Goal: Transaction & Acquisition: Book appointment/travel/reservation

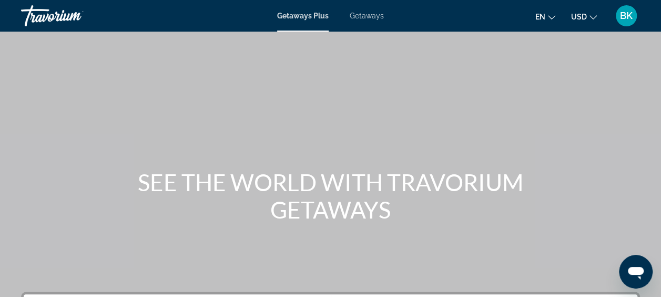
click at [363, 17] on span "Getaways" at bounding box center [367, 16] width 34 height 8
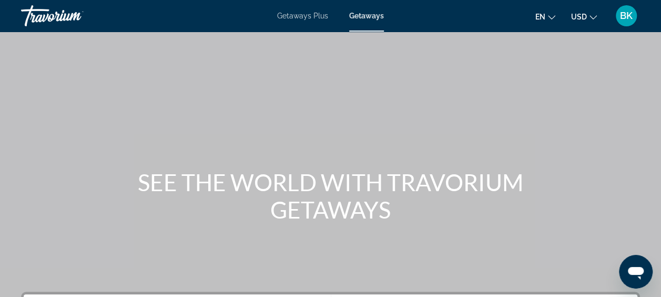
scroll to position [88, 0]
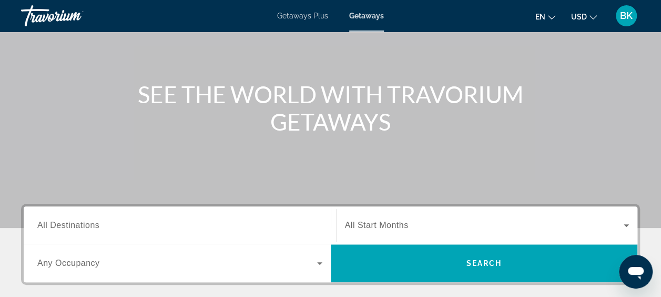
click at [75, 222] on span "All Destinations" at bounding box center [68, 224] width 62 height 9
click at [75, 222] on input "Destination All Destinations" at bounding box center [179, 225] width 285 height 13
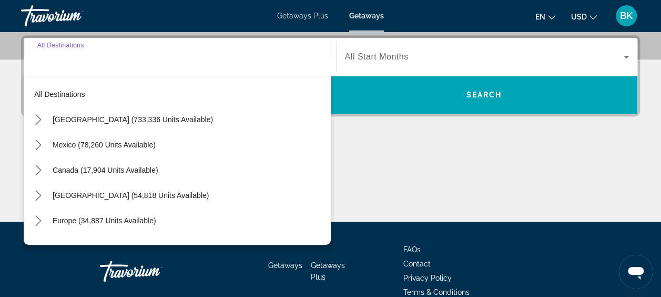
scroll to position [257, 0]
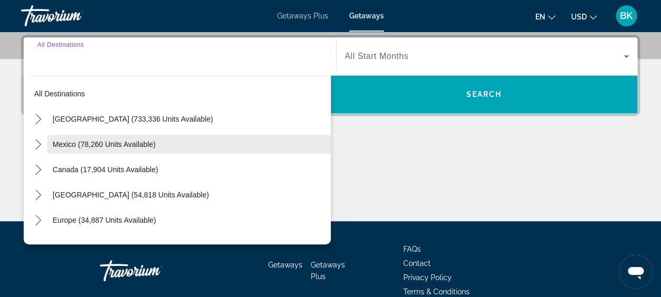
click at [100, 140] on span "Mexico (78,260 units available)" at bounding box center [104, 144] width 103 height 8
type input "**********"
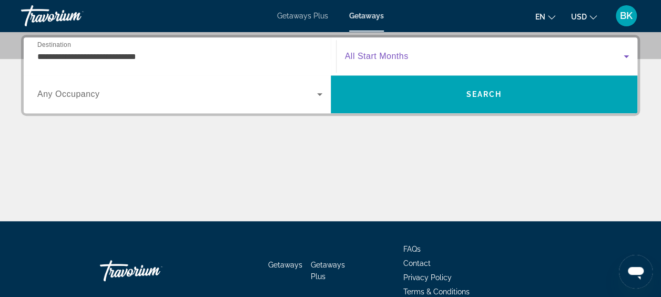
click at [418, 53] on span "Search widget" at bounding box center [484, 56] width 279 height 13
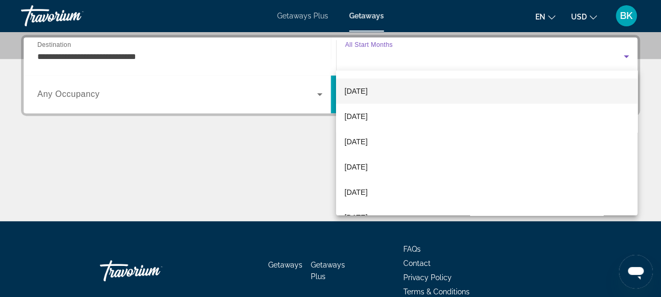
scroll to position [73, 0]
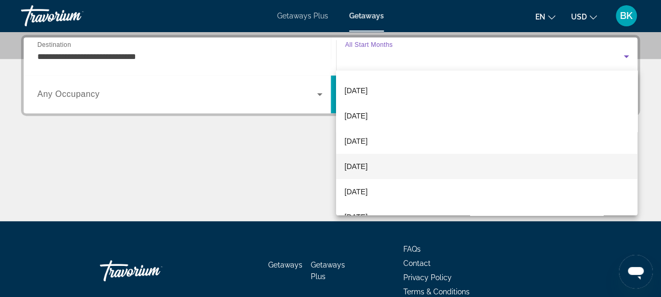
click at [368, 166] on span "[DATE]" at bounding box center [355, 166] width 23 height 13
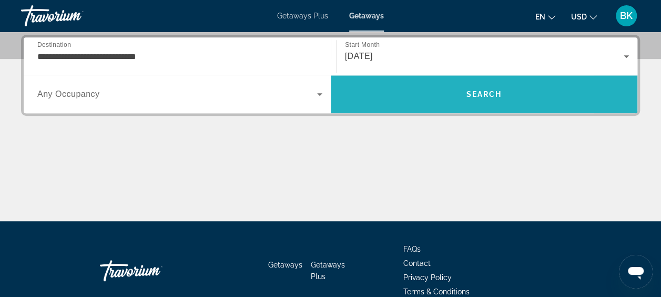
click at [482, 92] on span "Search" at bounding box center [484, 94] width 36 height 8
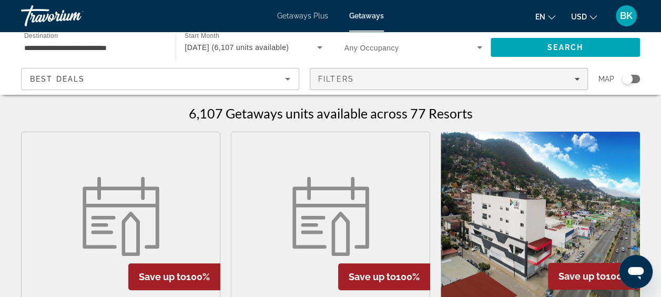
click at [487, 86] on span "Filters" at bounding box center [448, 78] width 277 height 25
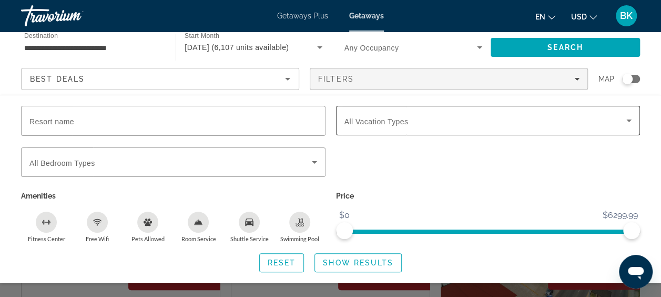
click at [396, 113] on div "Search widget" at bounding box center [488, 120] width 288 height 29
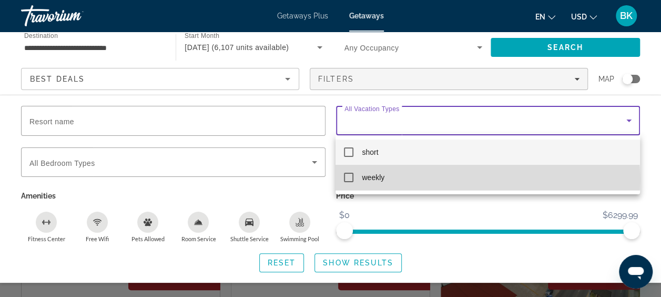
click at [362, 180] on span "weekly" at bounding box center [373, 177] width 23 height 13
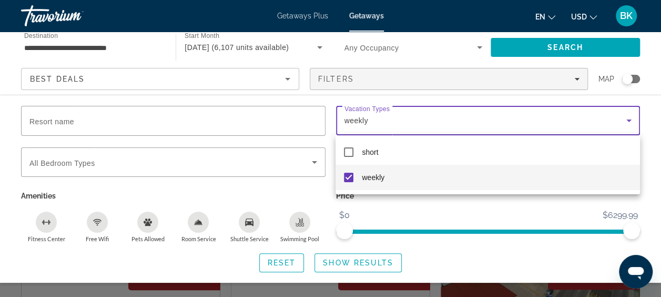
click at [371, 263] on div at bounding box center [330, 148] width 661 height 297
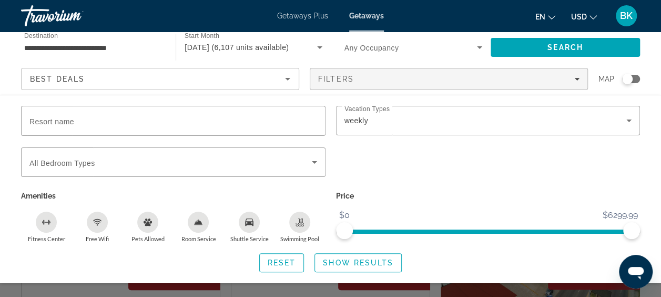
click at [371, 263] on span "Show Results" at bounding box center [358, 262] width 70 height 8
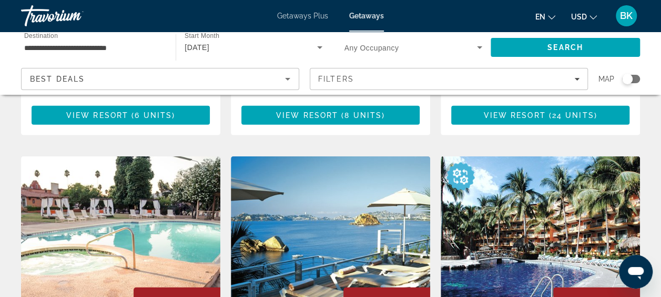
scroll to position [1182, 0]
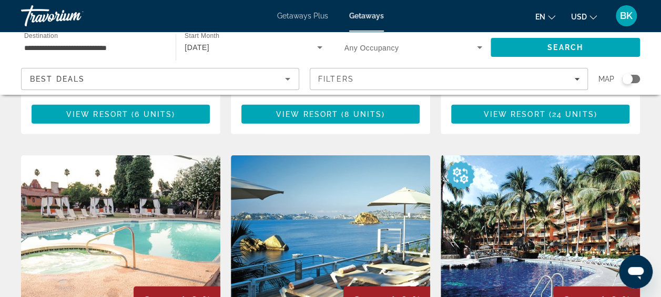
click at [515, 195] on img "Main content" at bounding box center [540, 239] width 199 height 168
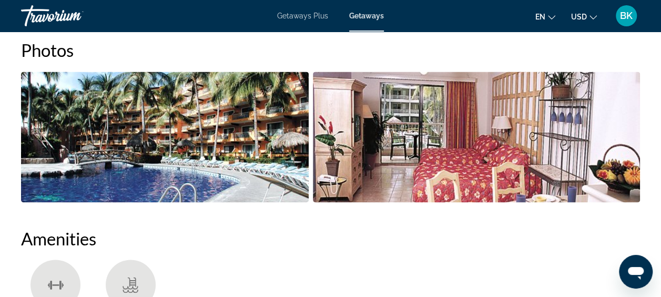
scroll to position [721, 0]
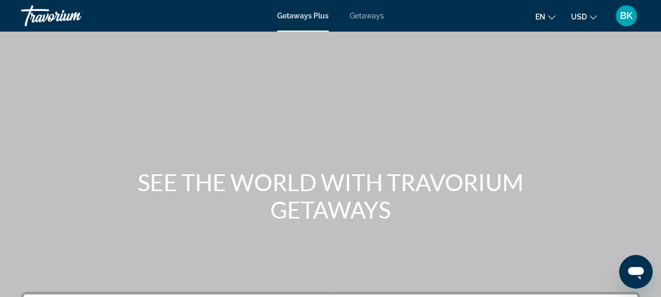
click at [365, 16] on span "Getaways" at bounding box center [367, 16] width 34 height 8
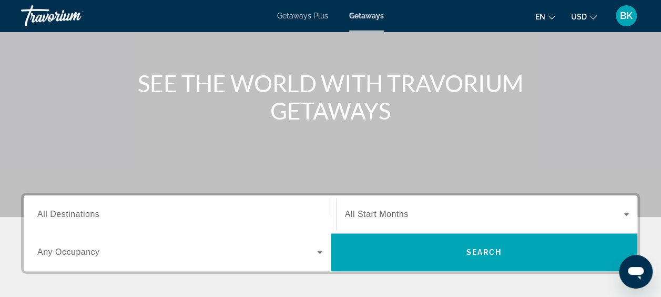
click at [119, 219] on input "Destination All Destinations" at bounding box center [179, 214] width 285 height 13
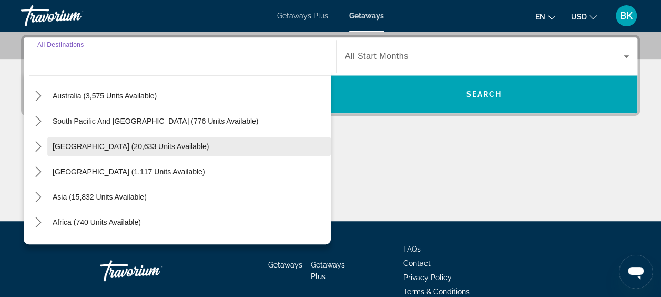
scroll to position [170, 0]
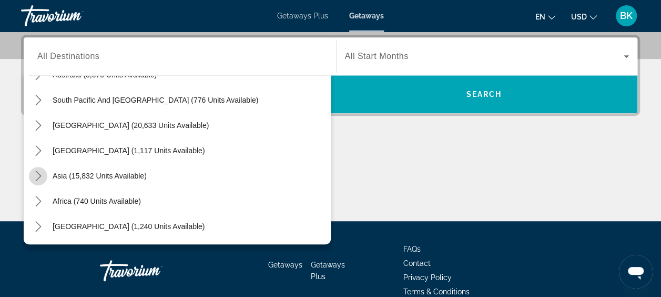
click at [40, 170] on icon "Toggle Asia (15,832 units available) submenu" at bounding box center [38, 175] width 11 height 11
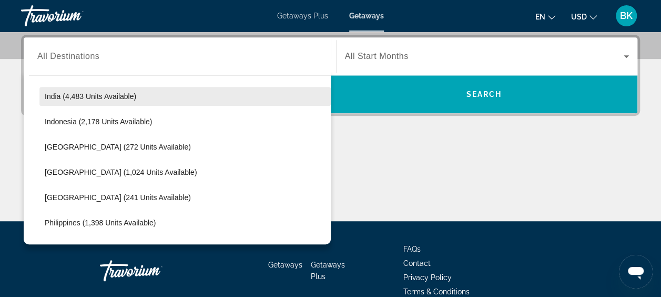
scroll to position [352, 0]
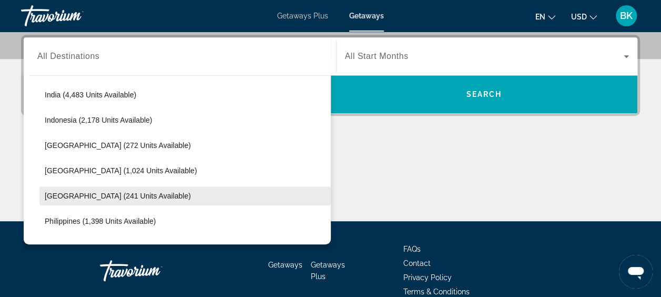
click at [71, 191] on span "Maldives (241 units available)" at bounding box center [118, 195] width 146 height 8
type input "**********"
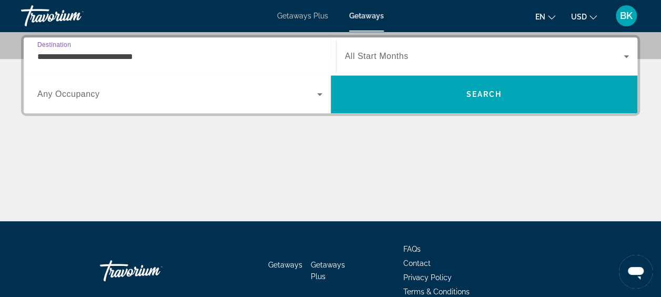
click at [414, 56] on span "Search widget" at bounding box center [484, 56] width 279 height 13
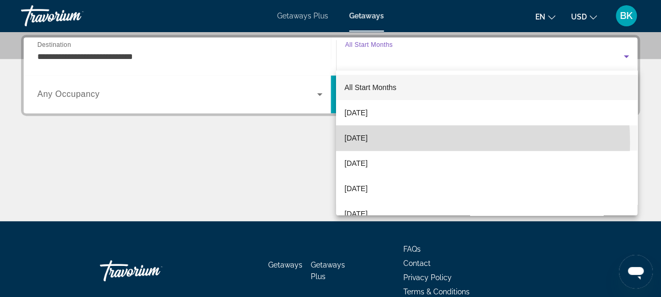
click at [368, 143] on span "[DATE]" at bounding box center [355, 137] width 23 height 13
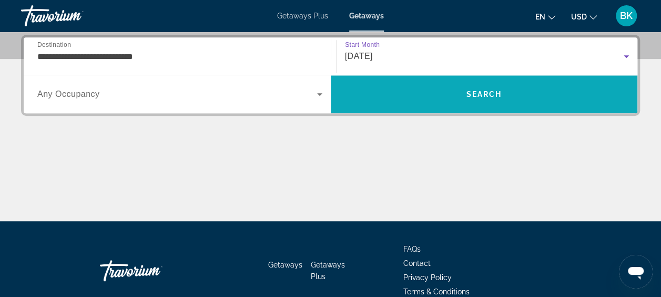
click at [465, 88] on span "Search" at bounding box center [484, 94] width 307 height 25
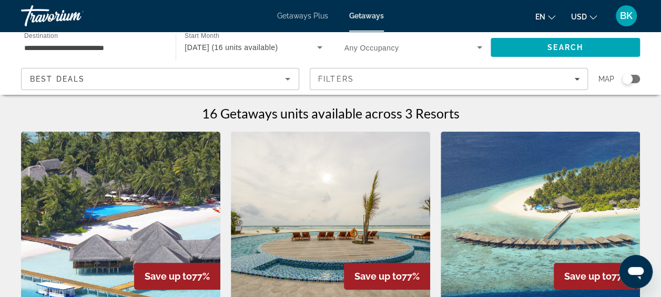
scroll to position [79, 0]
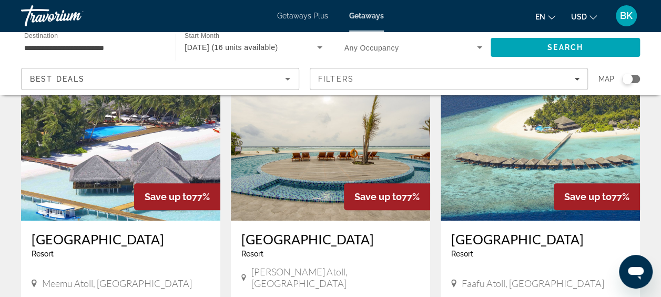
click at [142, 153] on img "Main content" at bounding box center [120, 136] width 199 height 168
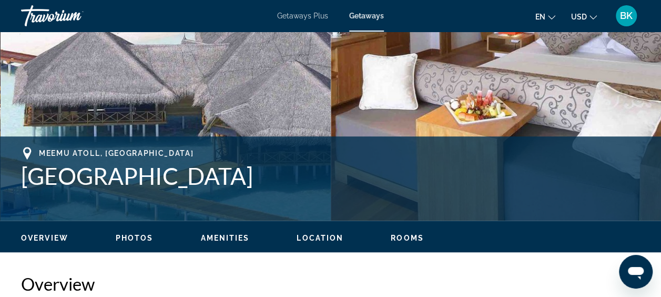
scroll to position [306, 0]
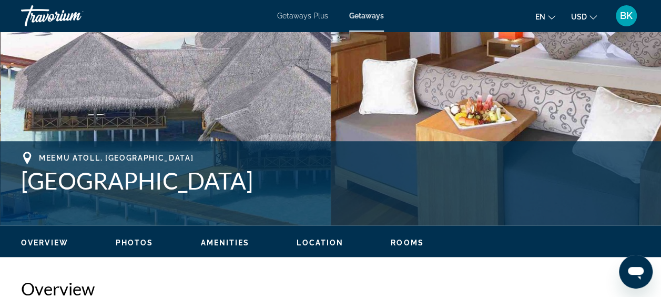
drag, startPoint x: 287, startPoint y: 183, endPoint x: 28, endPoint y: 184, distance: 258.8
click at [28, 184] on h1 "Medhufushi Island Resort" at bounding box center [330, 180] width 619 height 27
drag, startPoint x: 28, startPoint y: 184, endPoint x: 72, endPoint y: 179, distance: 43.4
click at [72, 179] on h1 "Medhufushi Island Resort" at bounding box center [330, 180] width 619 height 27
copy h1 "Medhufushi Island Resort"
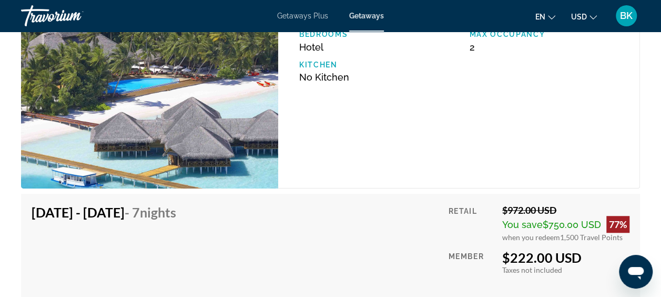
scroll to position [2374, 0]
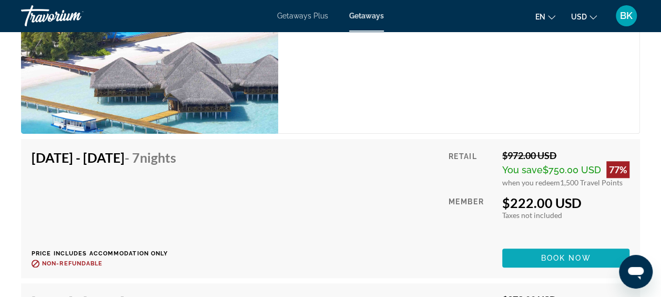
click at [541, 254] on span "Book now" at bounding box center [566, 258] width 50 height 8
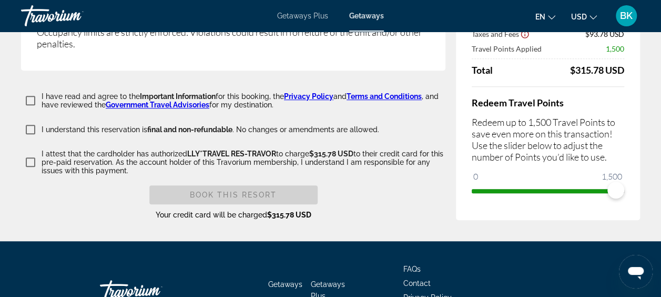
scroll to position [2291, 0]
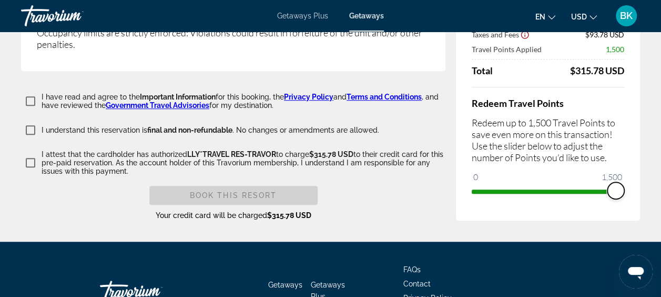
click at [611, 199] on span "ngx-slider" at bounding box center [615, 190] width 17 height 17
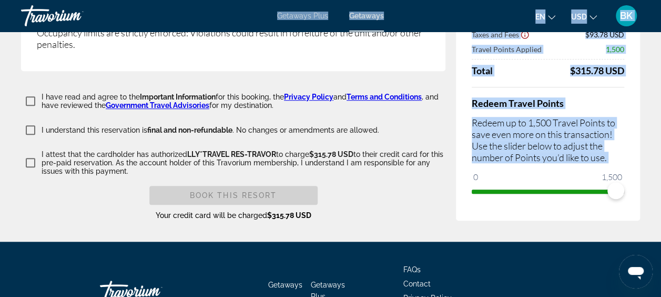
drag, startPoint x: 611, startPoint y: 219, endPoint x: 577, endPoint y: 211, distance: 34.6
drag, startPoint x: 577, startPoint y: 211, endPoint x: 636, endPoint y: 215, distance: 58.5
click at [636, 215] on div "Price Summary Retail Price $972.00 USD Your Price $222.00 USD Taxes and Fees $9…" at bounding box center [548, 86] width 184 height 270
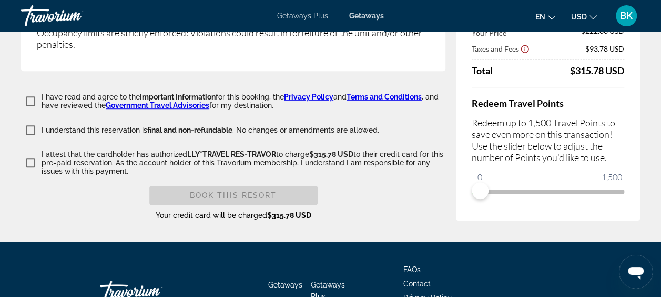
click at [432, 220] on div "Book this Resort Your credit card will be charged $315.78 USD" at bounding box center [233, 203] width 424 height 35
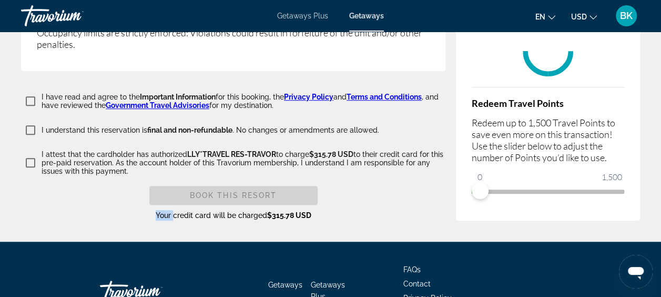
click at [432, 220] on div "Book this Resort Your credit card will be charged $315.78 USD" at bounding box center [233, 203] width 424 height 35
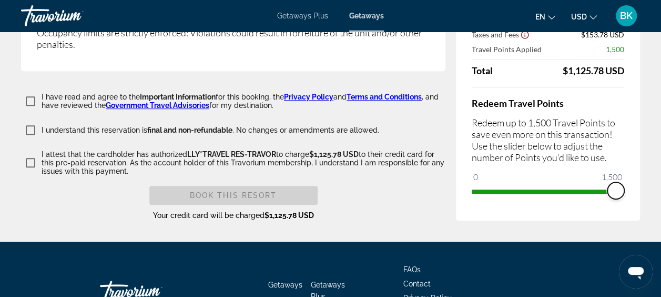
drag, startPoint x: 478, startPoint y: 212, endPoint x: 671, endPoint y: 186, distance: 194.8
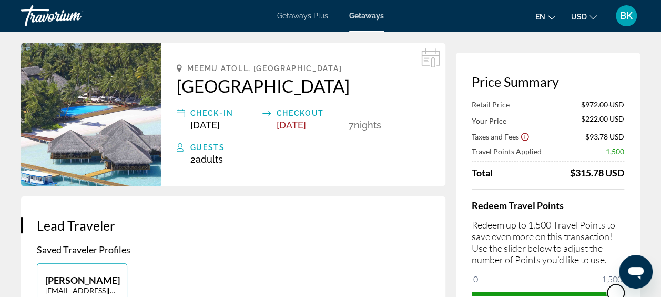
scroll to position [0, 0]
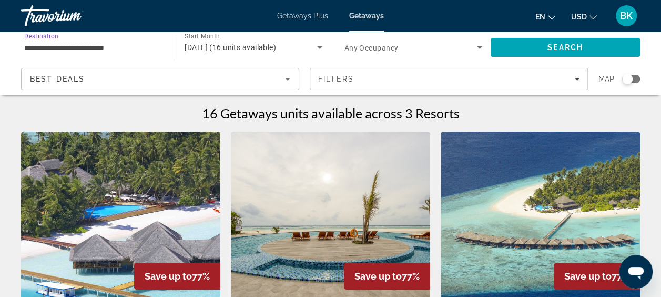
click at [135, 46] on input "**********" at bounding box center [93, 48] width 138 height 13
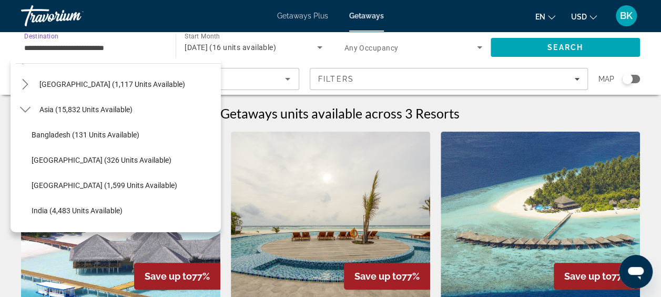
scroll to position [218, 0]
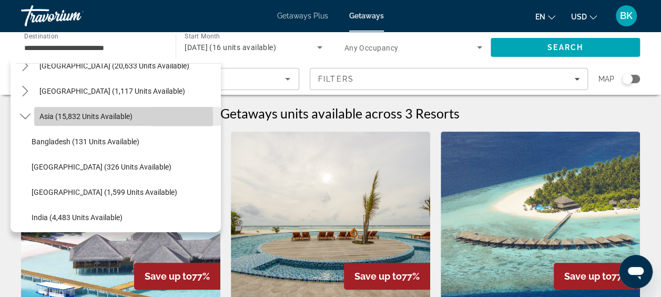
click at [48, 117] on span "Asia (15,832 units available)" at bounding box center [85, 116] width 93 height 8
type input "**********"
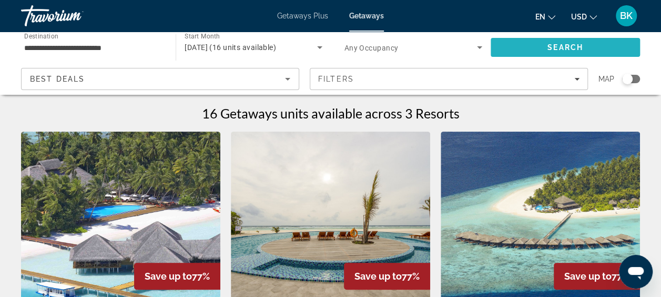
click at [552, 44] on span "Search" at bounding box center [565, 47] width 36 height 8
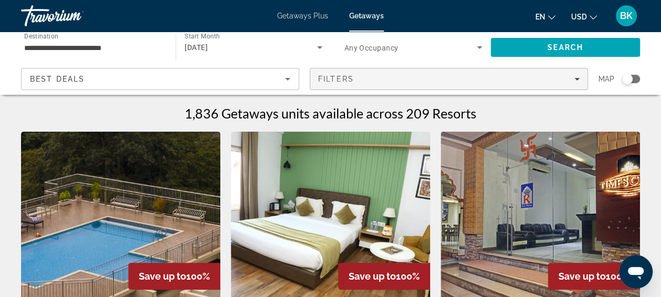
click at [410, 78] on div "Filters" at bounding box center [448, 79] width 261 height 8
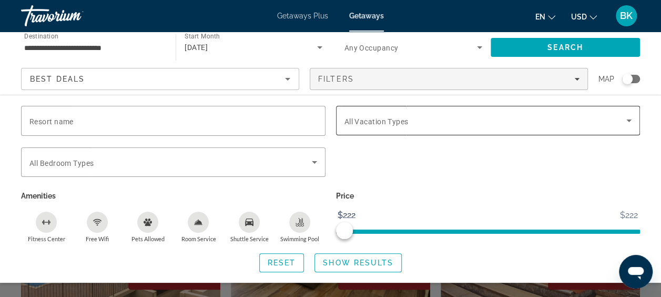
click at [390, 119] on span "All Vacation Types" at bounding box center [376, 121] width 64 height 8
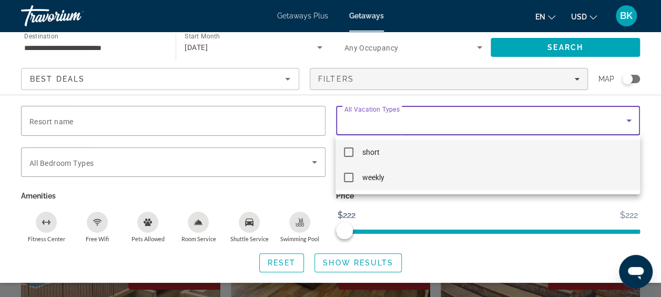
click at [384, 171] on span "weekly" at bounding box center [373, 177] width 22 height 13
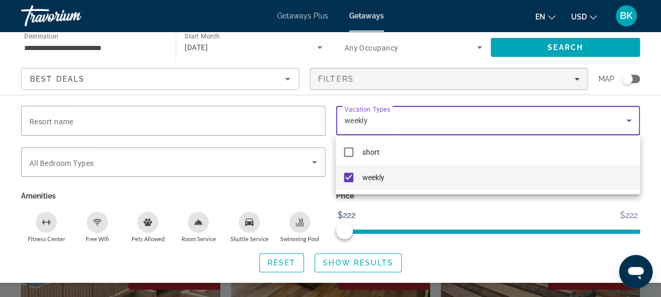
click at [358, 261] on div at bounding box center [330, 148] width 661 height 297
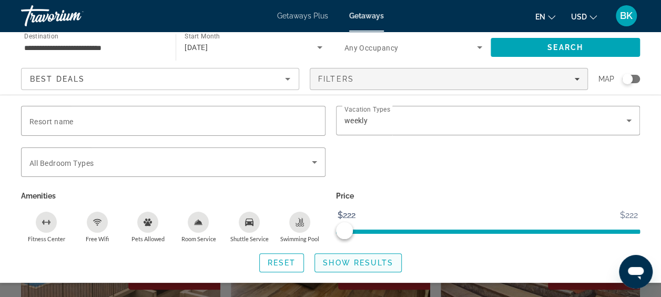
click at [349, 262] on span "Show Results" at bounding box center [358, 262] width 70 height 8
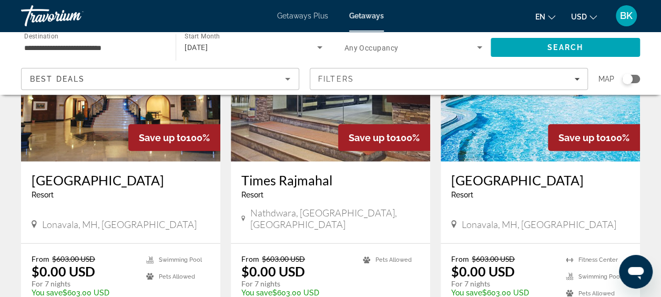
scroll to position [1451, 0]
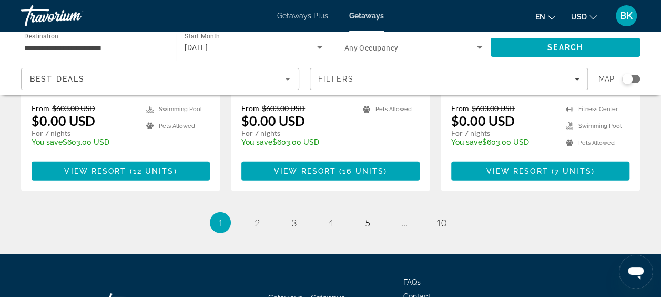
click at [245, 212] on ul "1 / 10 You're on page 1 page 2 page 3 page 4 page 5 page ... page 10" at bounding box center [330, 222] width 619 height 21
click at [257, 217] on span "2" at bounding box center [257, 223] width 5 height 12
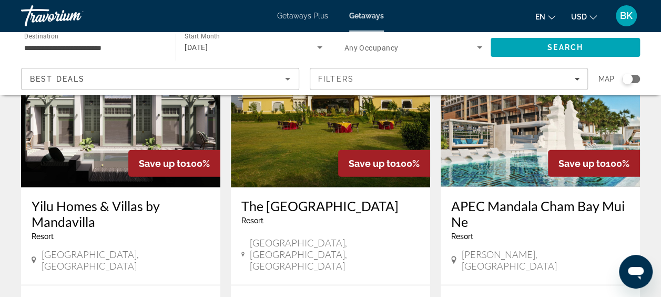
scroll to position [1133, 0]
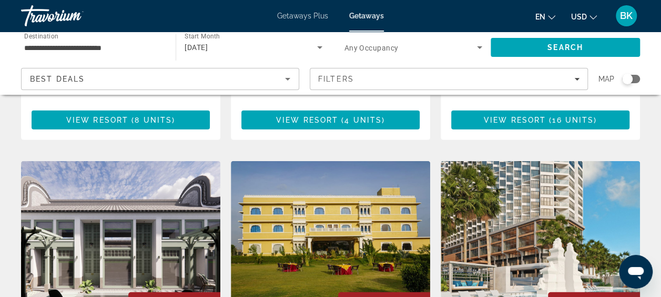
click at [552, 161] on img "Main content" at bounding box center [540, 245] width 199 height 168
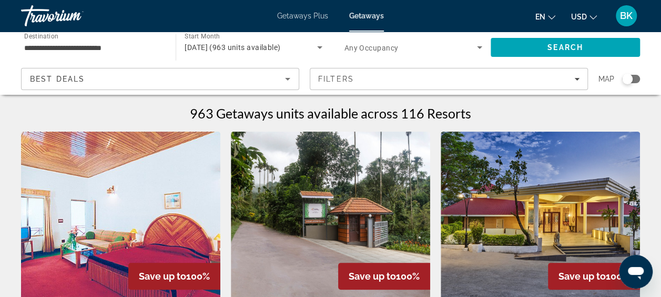
click at [70, 42] on input "**********" at bounding box center [93, 48] width 138 height 13
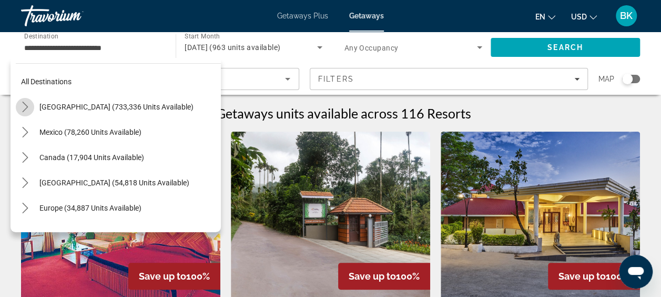
click at [22, 105] on icon "Toggle United States (733,336 units available) submenu" at bounding box center [25, 107] width 11 height 11
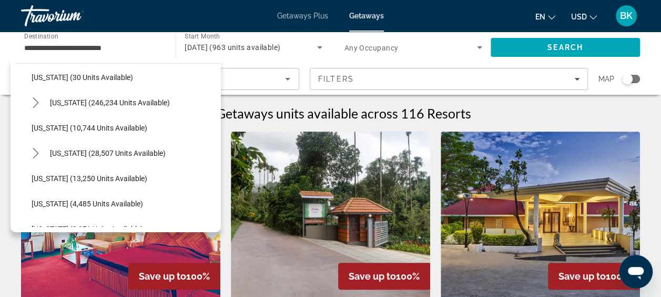
scroll to position [184, 0]
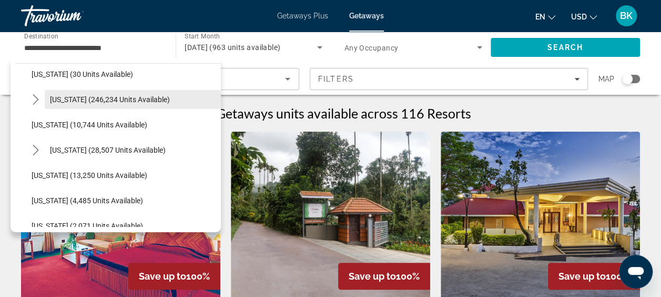
click at [93, 102] on span "Florida (246,234 units available)" at bounding box center [110, 99] width 120 height 8
type input "**********"
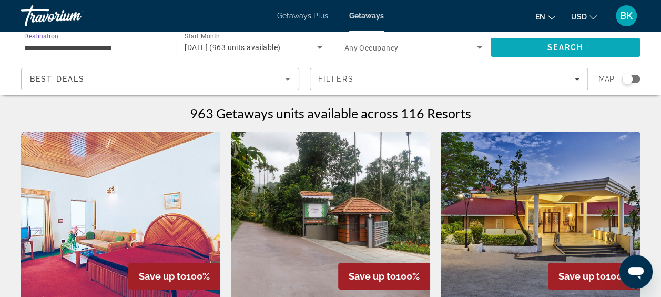
click at [522, 47] on span "Search" at bounding box center [565, 47] width 149 height 25
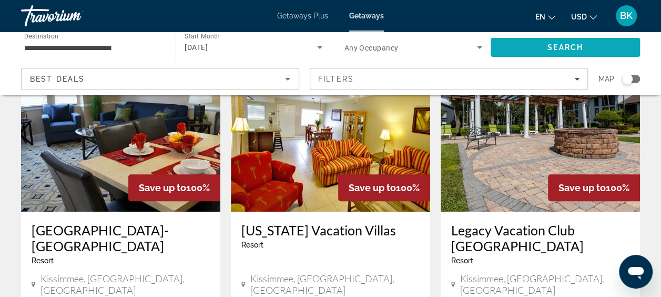
scroll to position [93, 0]
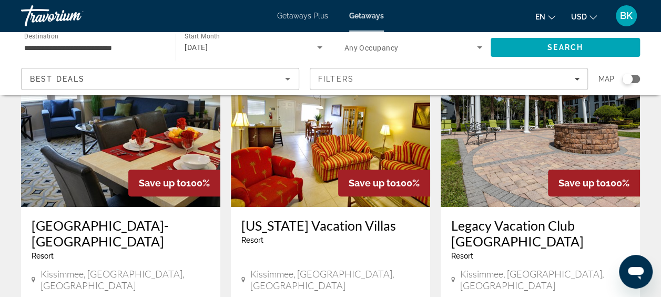
click at [523, 149] on img "Main content" at bounding box center [540, 122] width 199 height 168
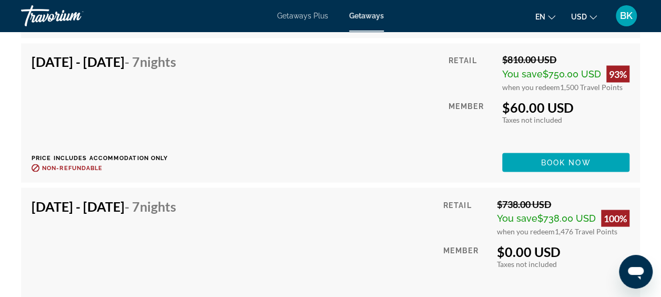
scroll to position [2903, 0]
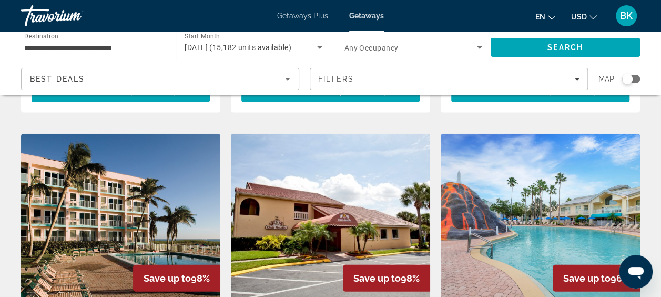
scroll to position [1181, 0]
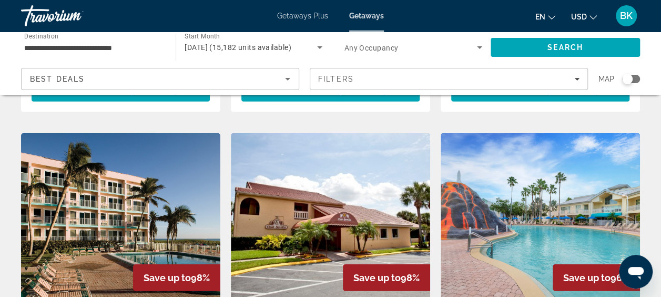
click at [510, 167] on img "Main content" at bounding box center [540, 217] width 199 height 168
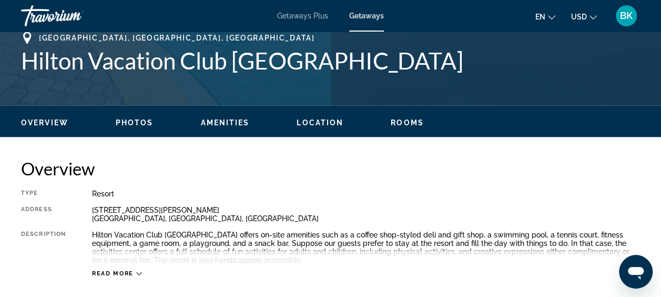
scroll to position [367, 0]
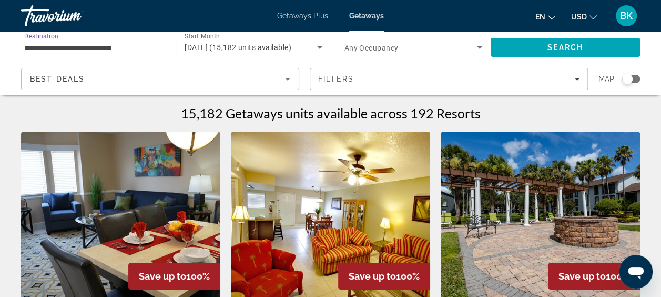
click at [89, 48] on input "**********" at bounding box center [93, 48] width 138 height 13
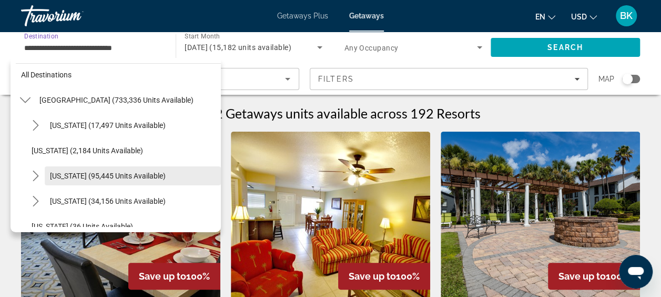
scroll to position [4, 0]
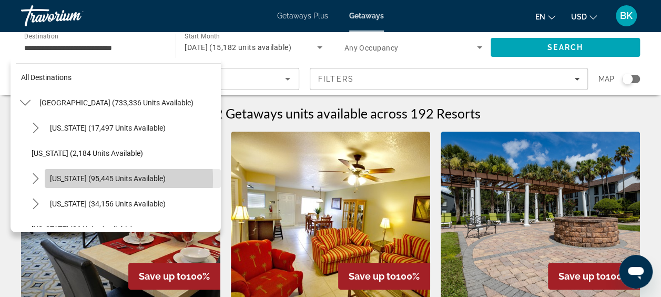
click at [84, 179] on span "California (95,445 units available)" at bounding box center [108, 178] width 116 height 8
type input "**********"
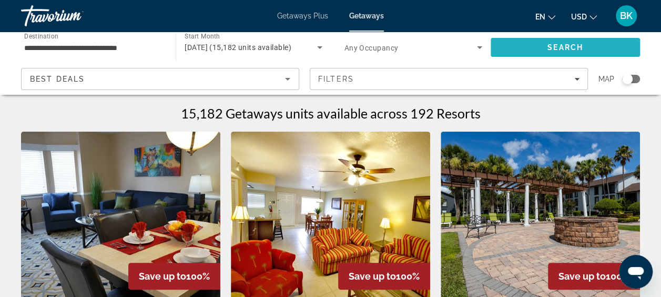
click at [563, 40] on span "Search" at bounding box center [565, 47] width 149 height 25
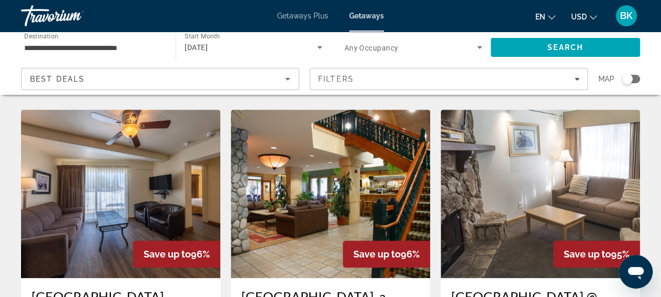
scroll to position [504, 0]
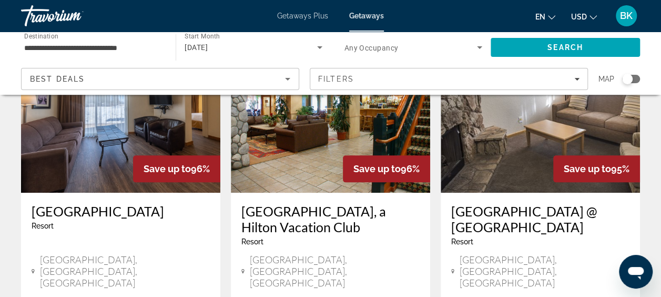
click at [378, 155] on div "Save up to 96%" at bounding box center [386, 168] width 87 height 27
click at [316, 124] on img "Main content" at bounding box center [330, 108] width 199 height 168
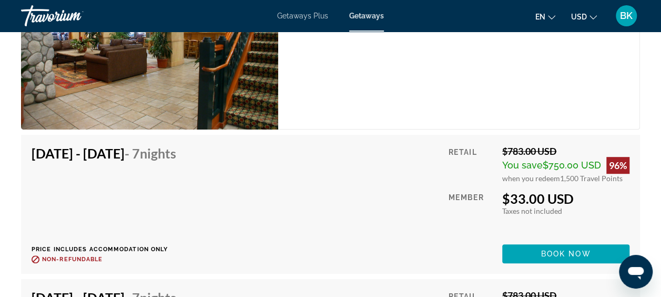
scroll to position [2199, 0]
